Goal: Transaction & Acquisition: Purchase product/service

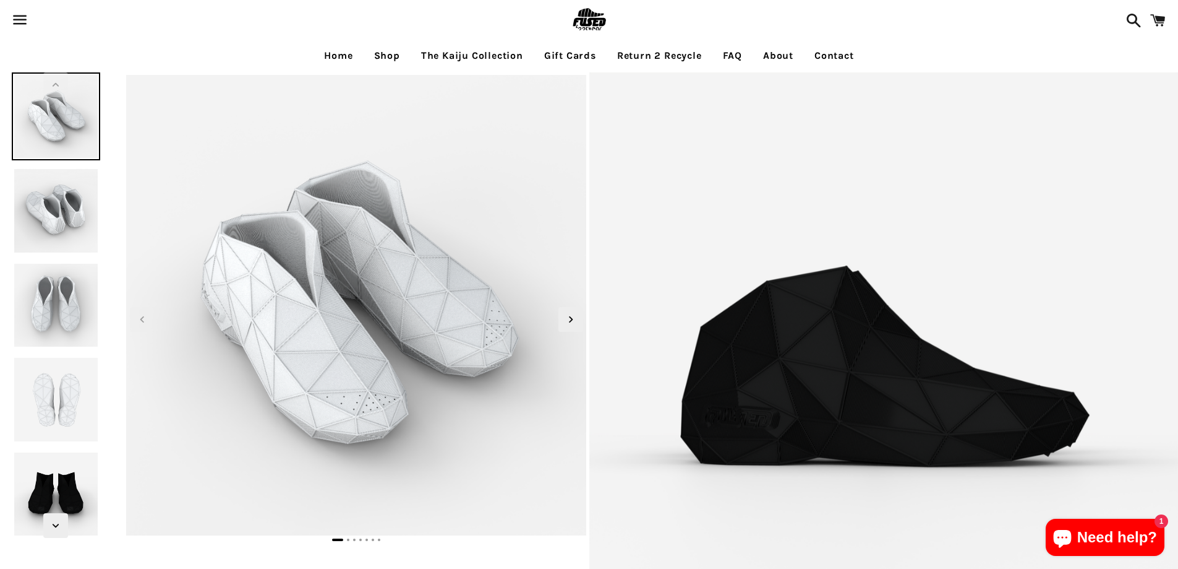
click at [591, 19] on img at bounding box center [589, 20] width 40 height 40
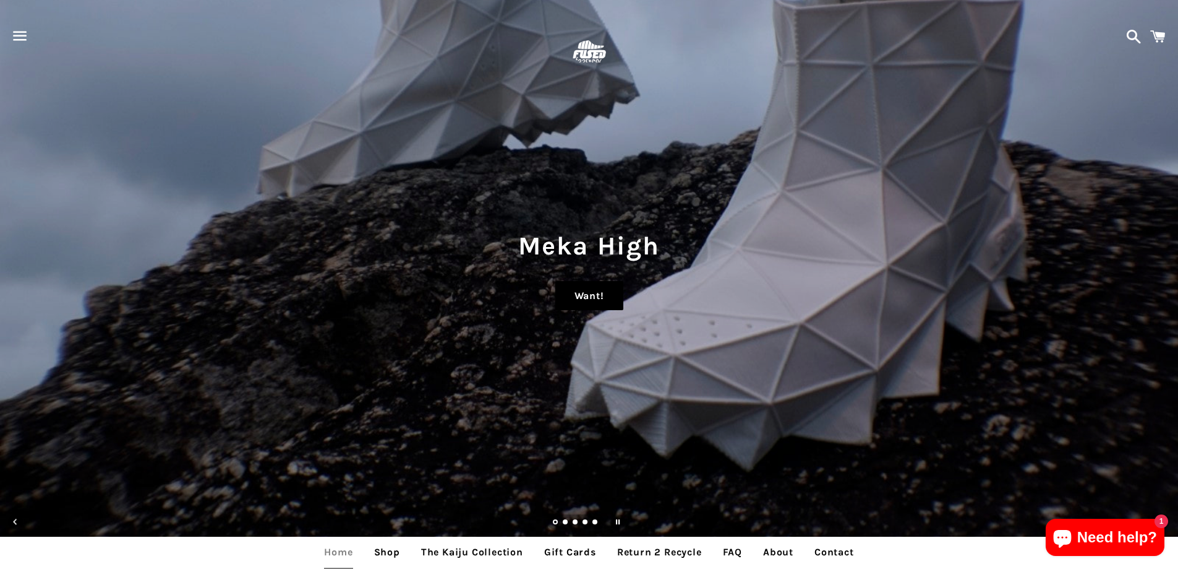
click at [581, 296] on link "Want!" at bounding box center [590, 296] width 68 height 30
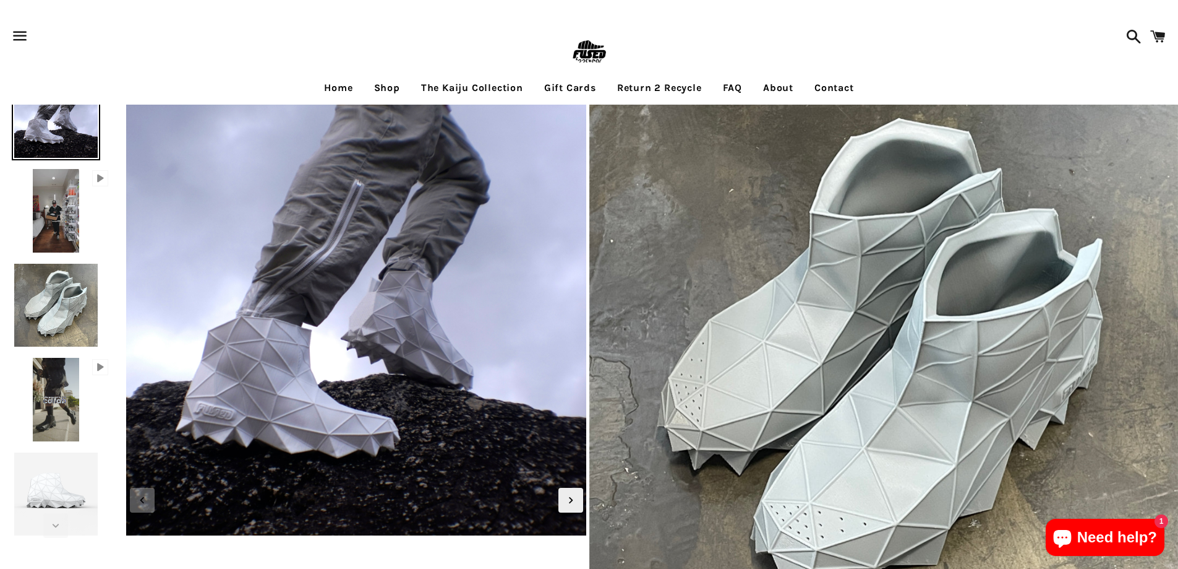
click at [68, 398] on img at bounding box center [56, 399] width 52 height 88
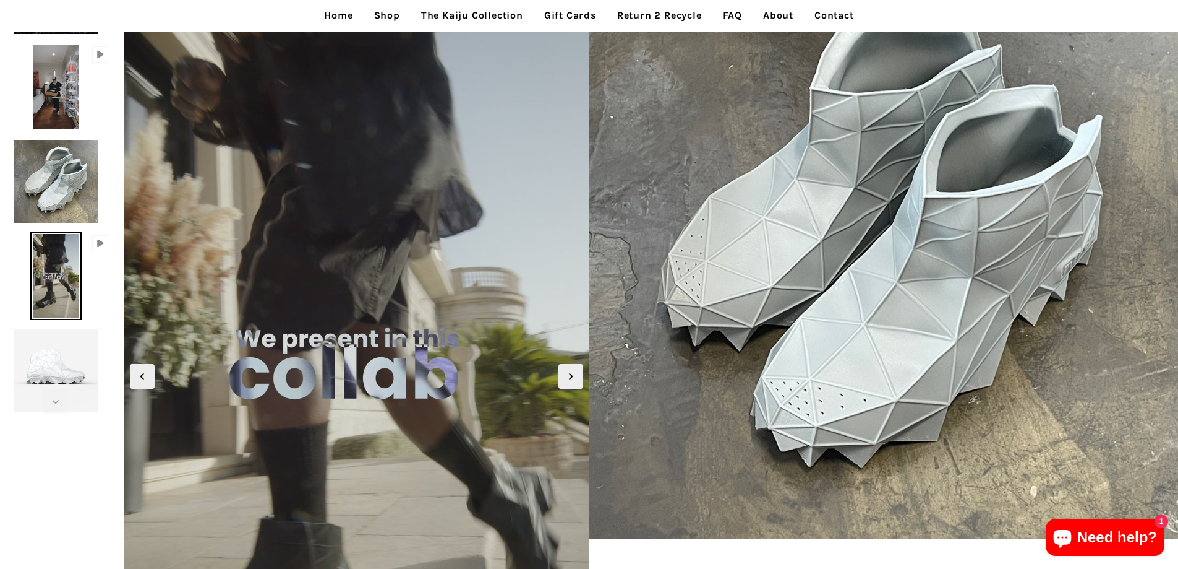
scroll to position [62, 0]
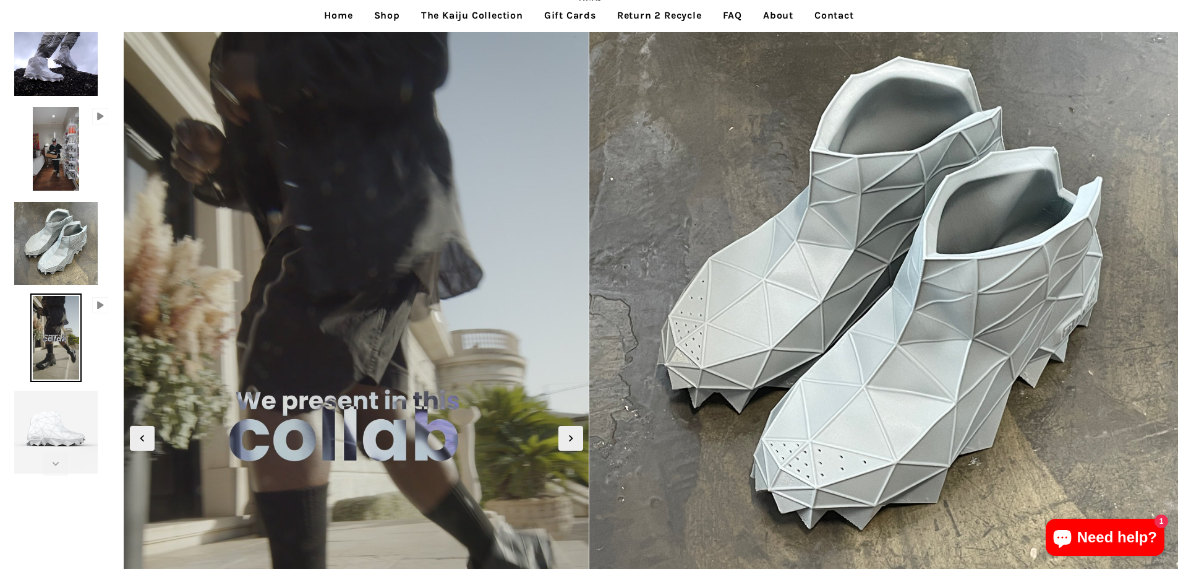
click at [476, 15] on link "The Kaiju Collection" at bounding box center [472, 15] width 121 height 31
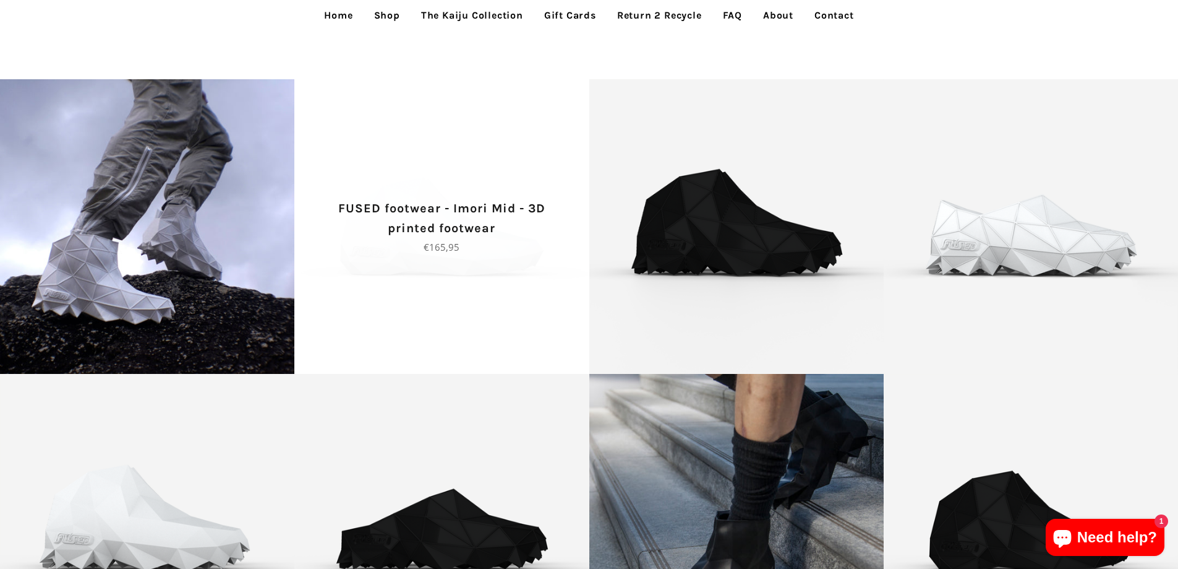
scroll to position [124, 0]
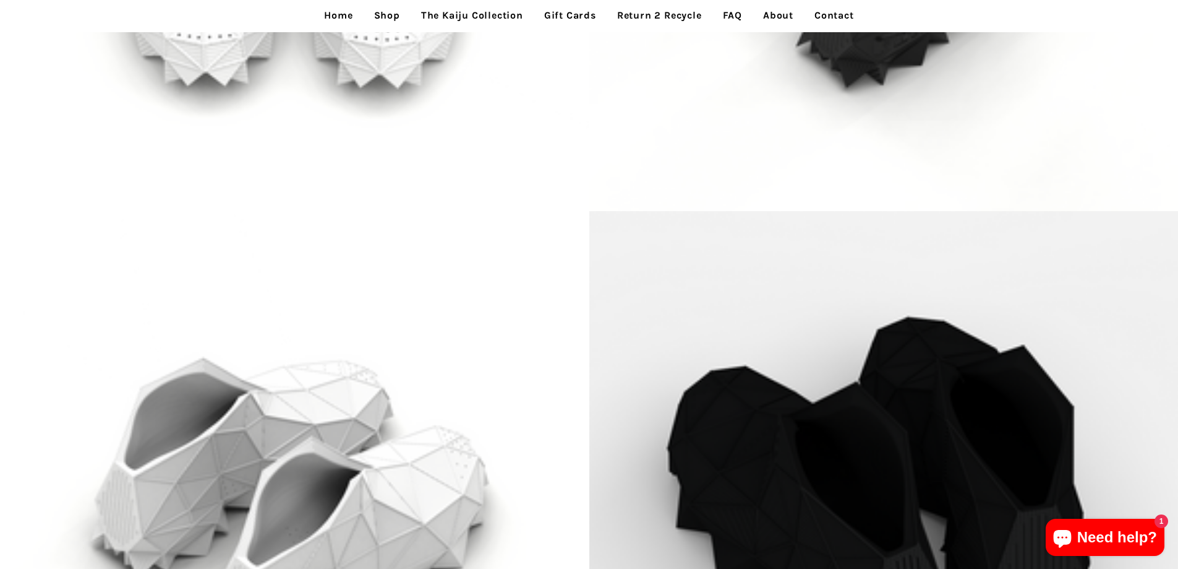
scroll to position [2289, 0]
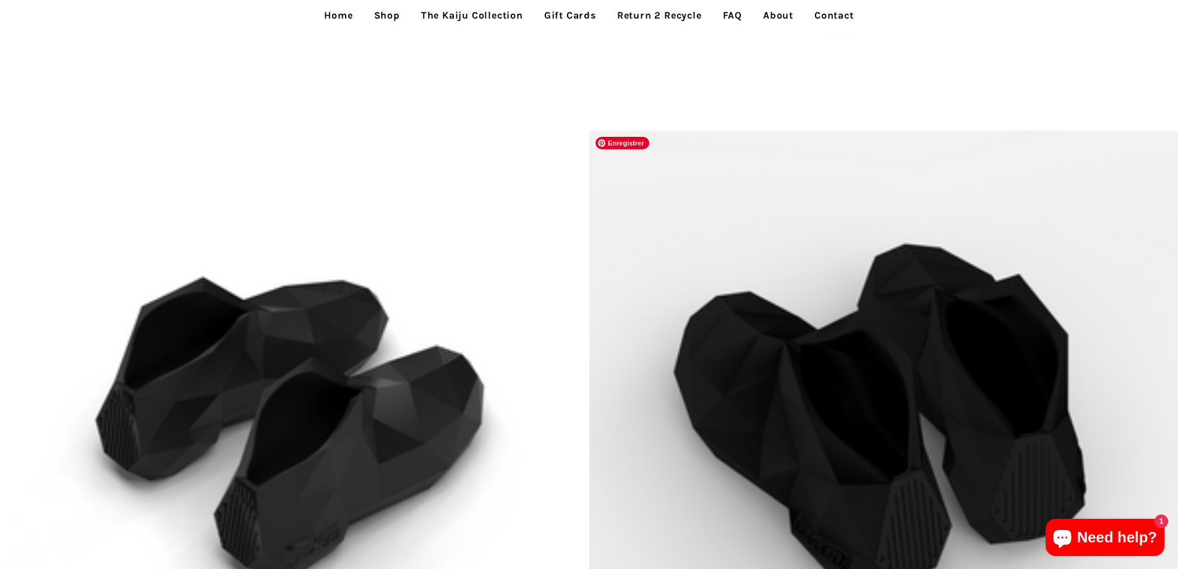
scroll to position [2351, 0]
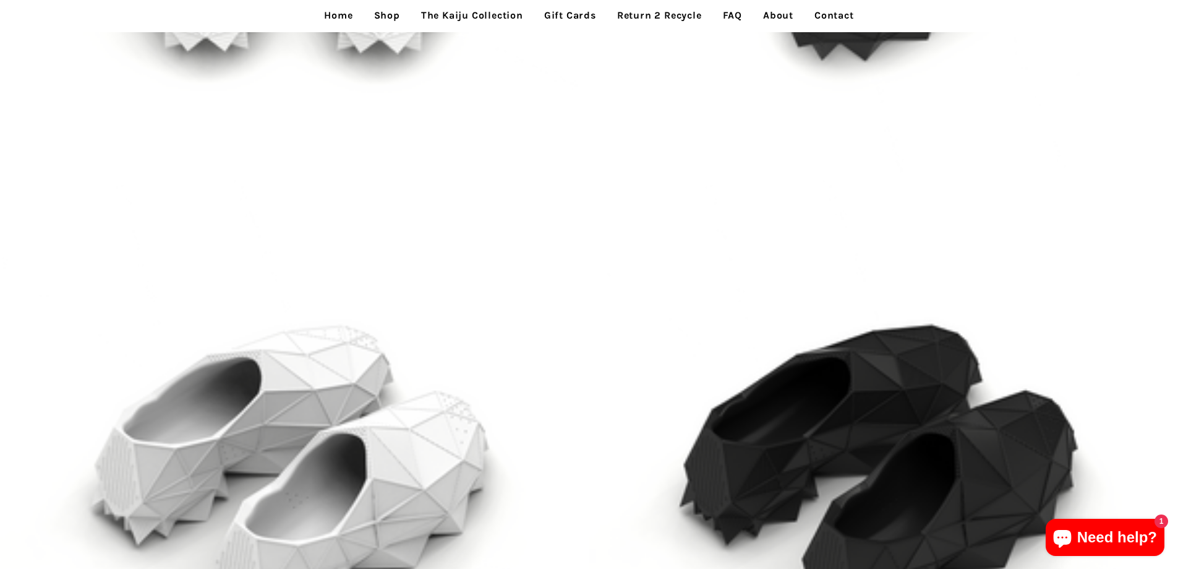
scroll to position [2289, 0]
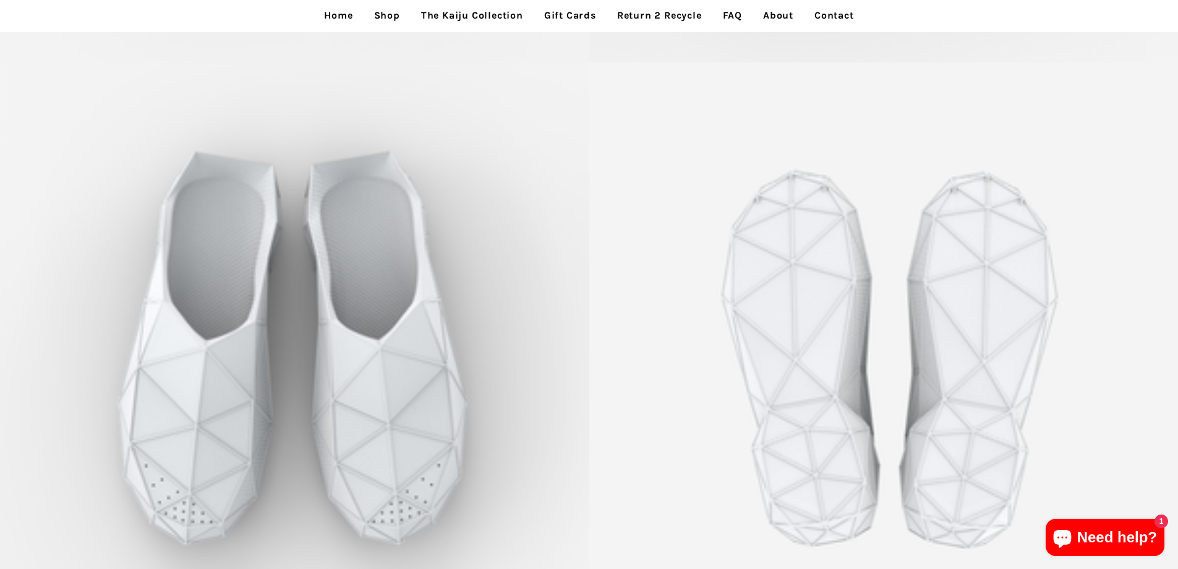
scroll to position [2969, 0]
